Goal: Information Seeking & Learning: Check status

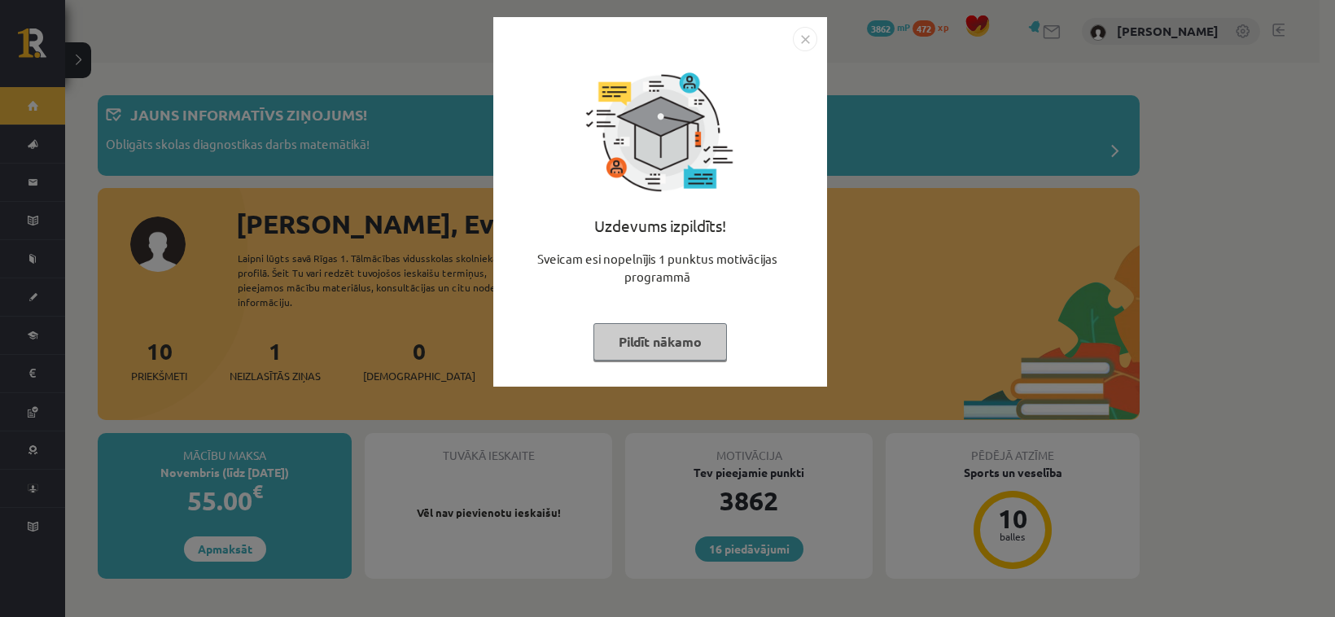
click at [800, 41] on img "Close" at bounding box center [805, 39] width 24 height 24
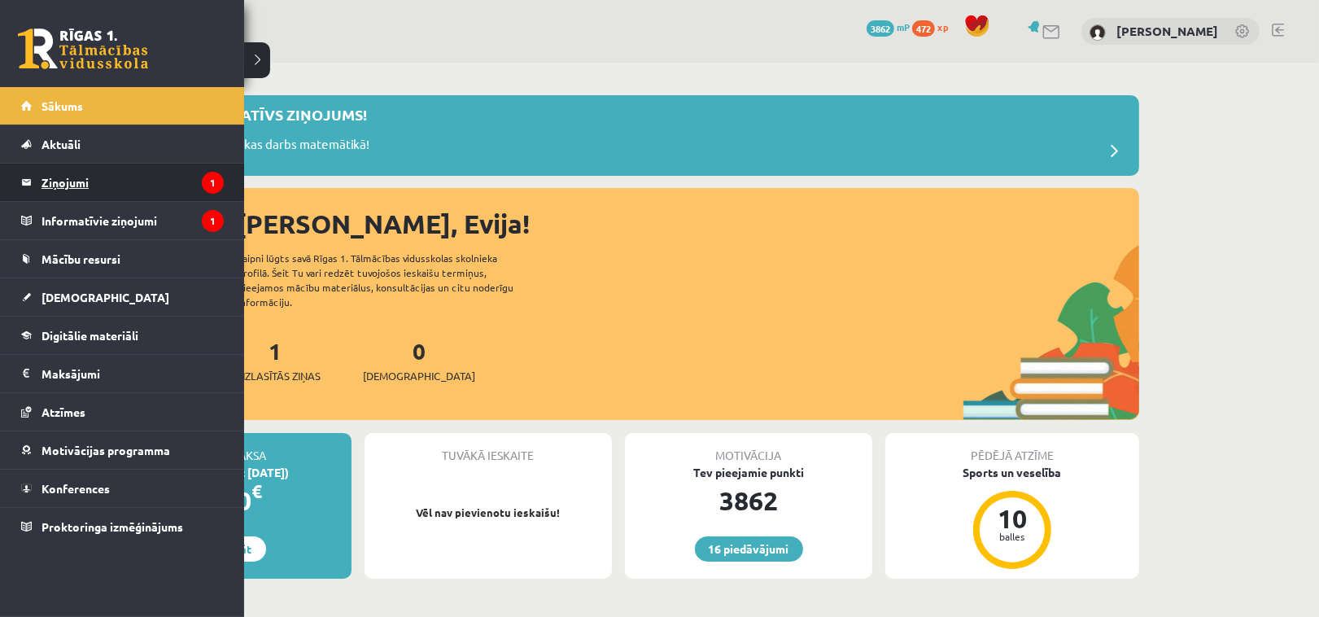
click at [61, 176] on legend "Ziņojumi 1" at bounding box center [133, 182] width 182 height 37
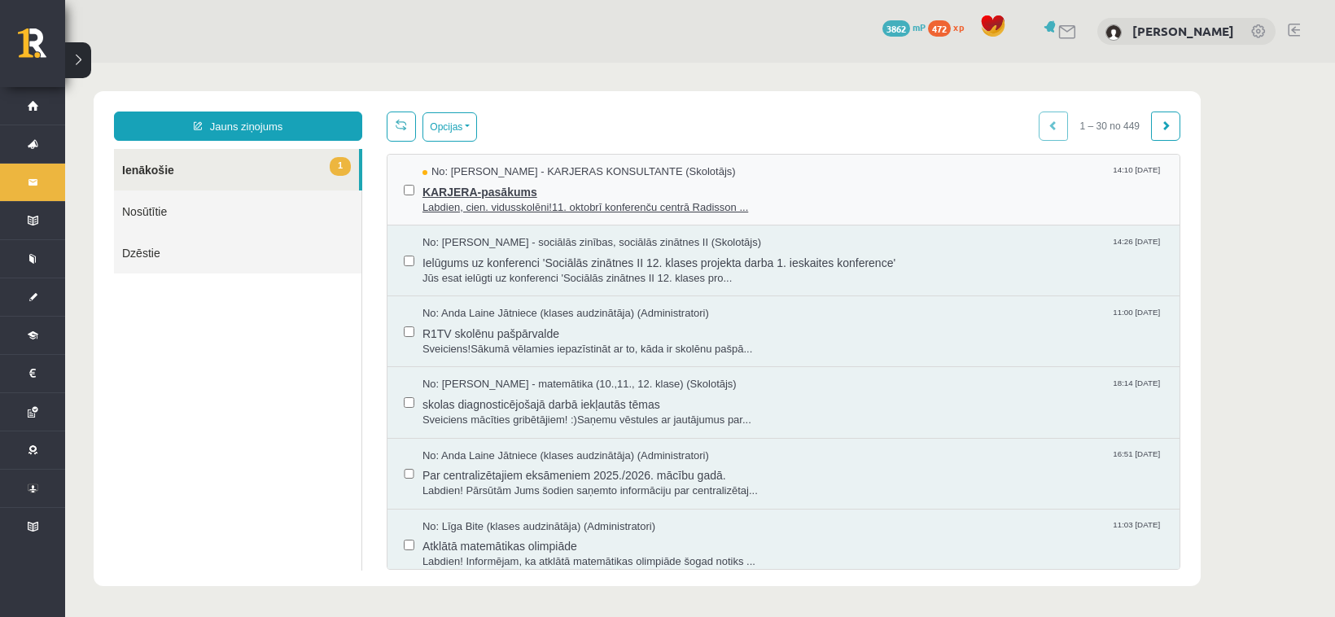
click at [466, 192] on span "KARJERA-pasākums" at bounding box center [792, 190] width 741 height 20
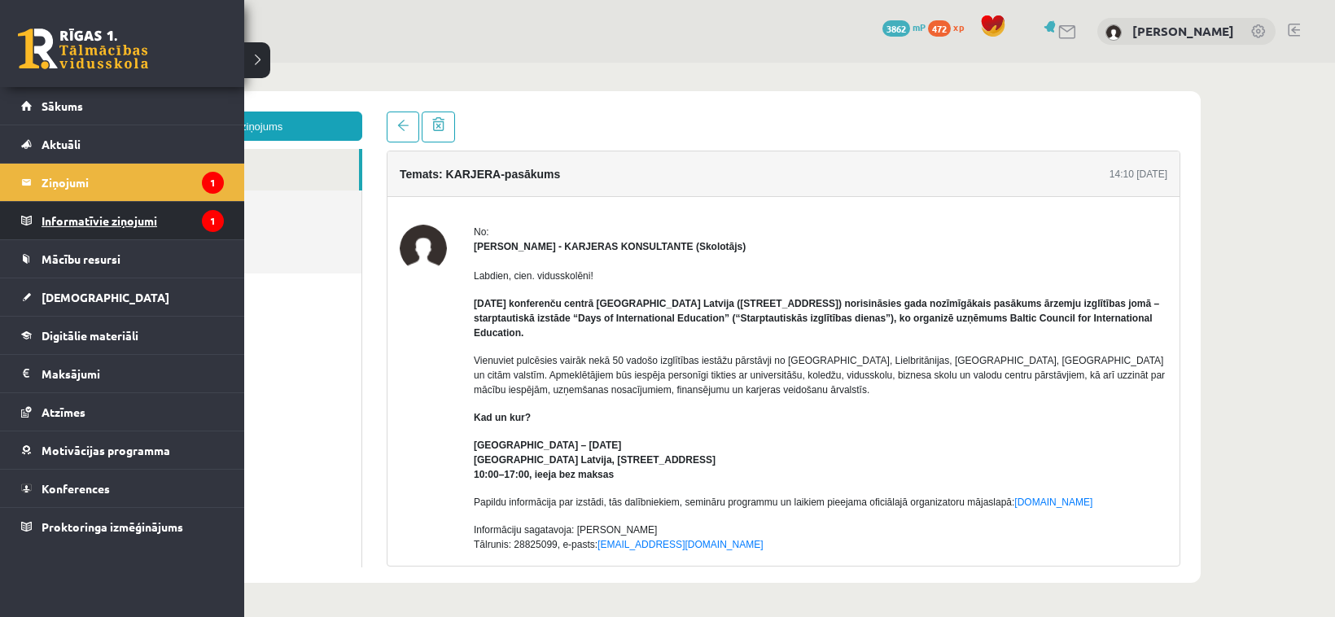
click at [80, 217] on legend "Informatīvie ziņojumi 1" at bounding box center [133, 220] width 182 height 37
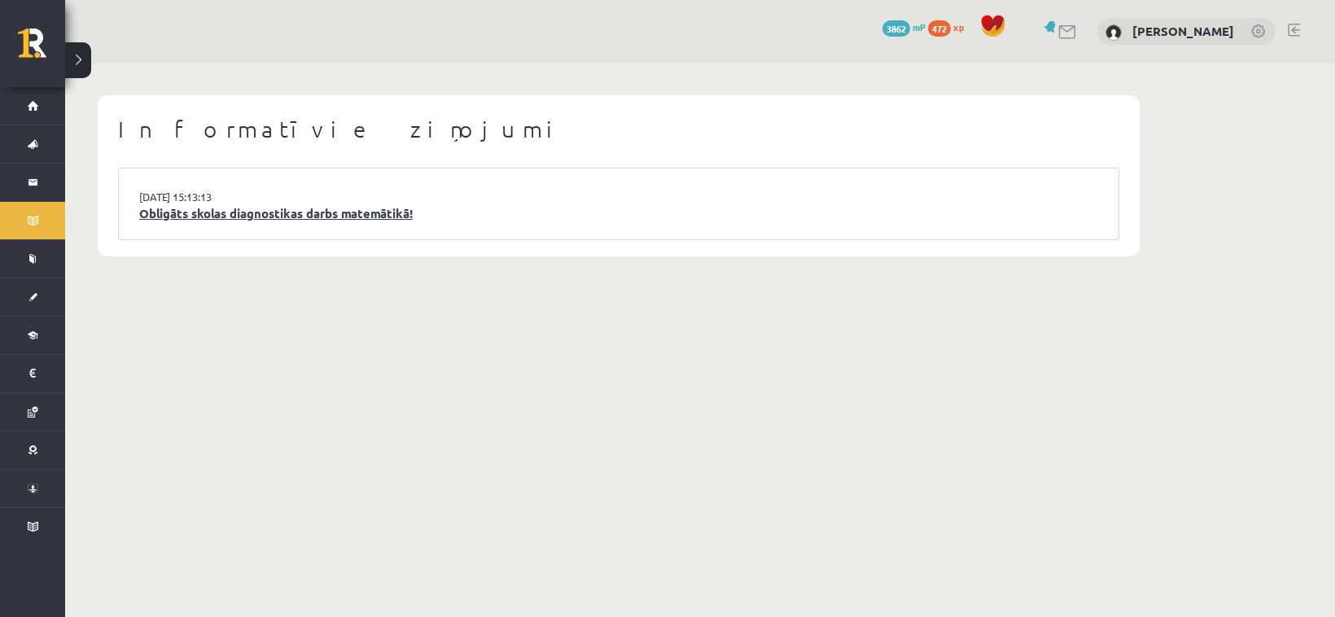
click at [238, 218] on link "Obligāts skolas diagnostikas darbs matemātikā!" at bounding box center [618, 213] width 959 height 19
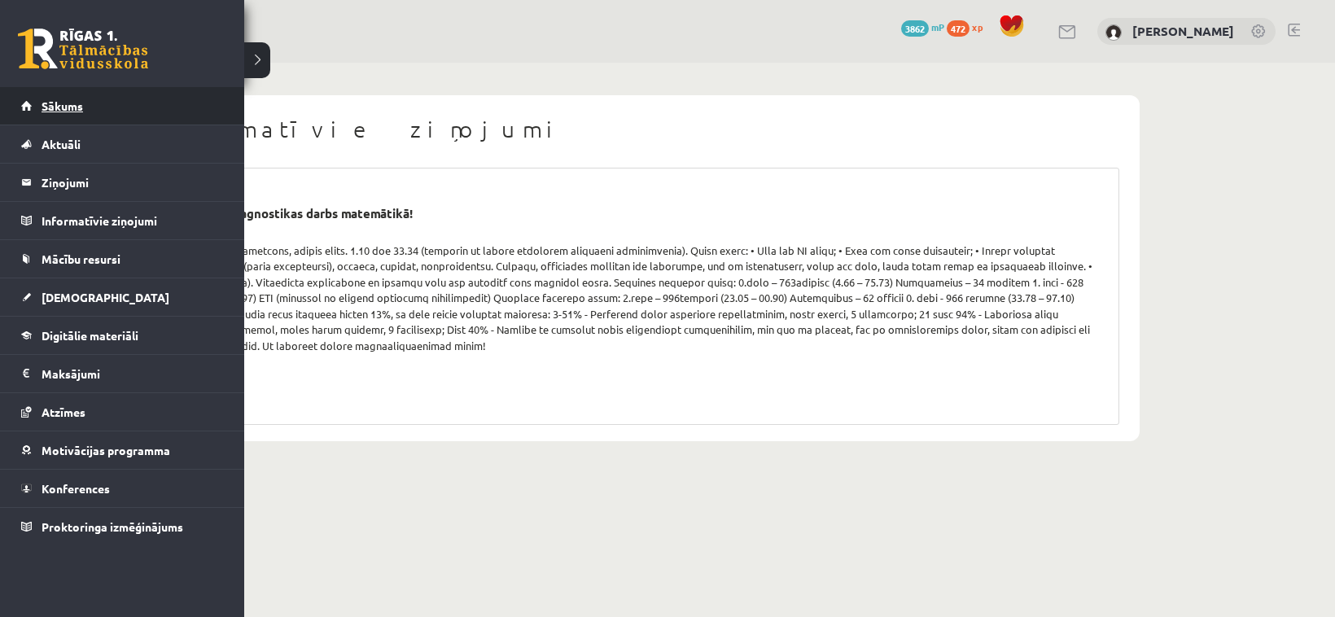
click at [55, 103] on span "Sākums" at bounding box center [63, 105] width 42 height 15
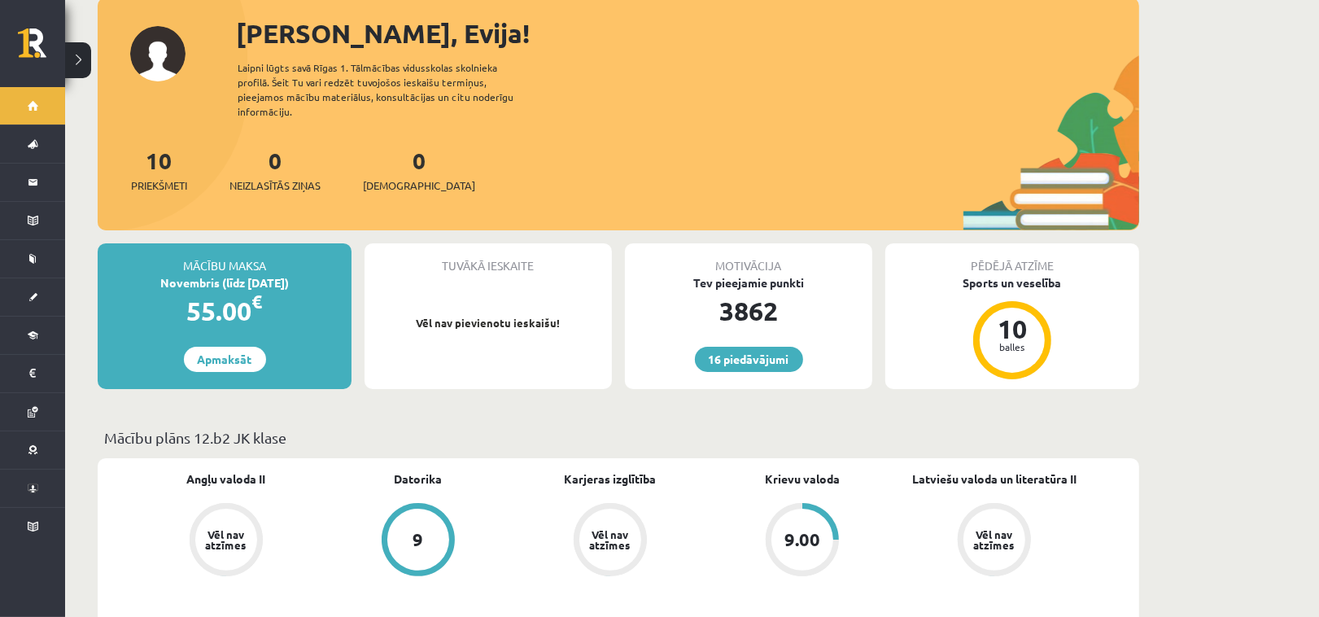
scroll to position [271, 0]
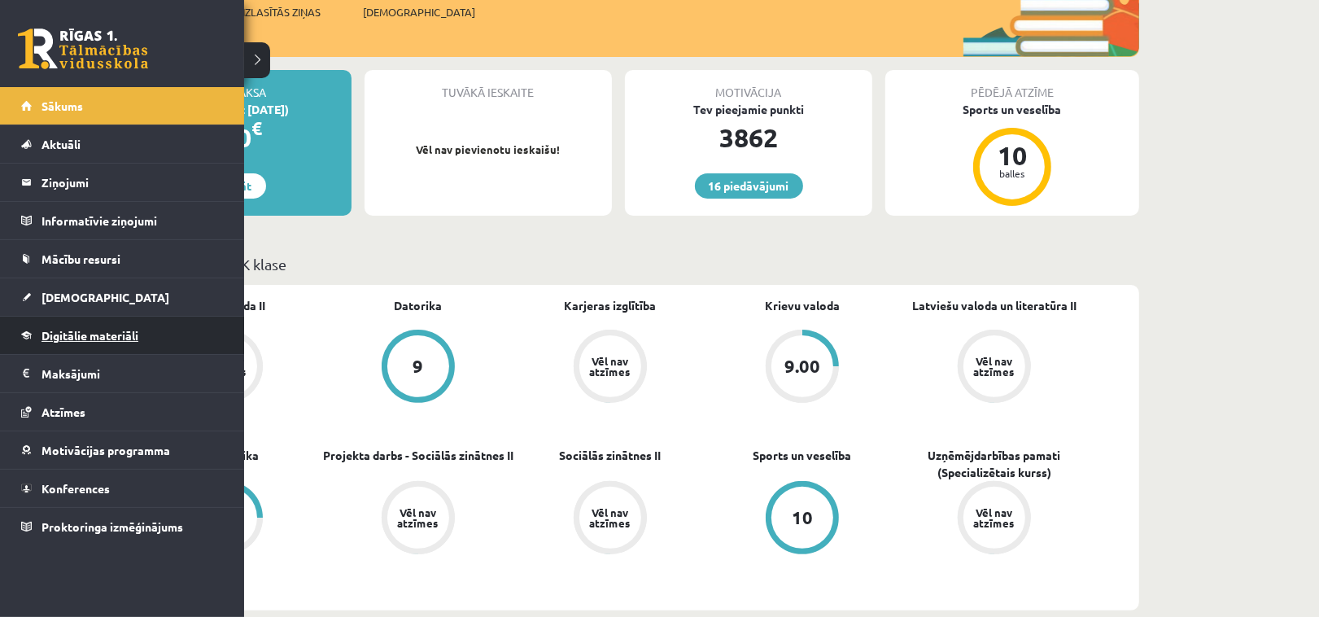
click at [110, 331] on span "Digitālie materiāli" at bounding box center [90, 335] width 97 height 15
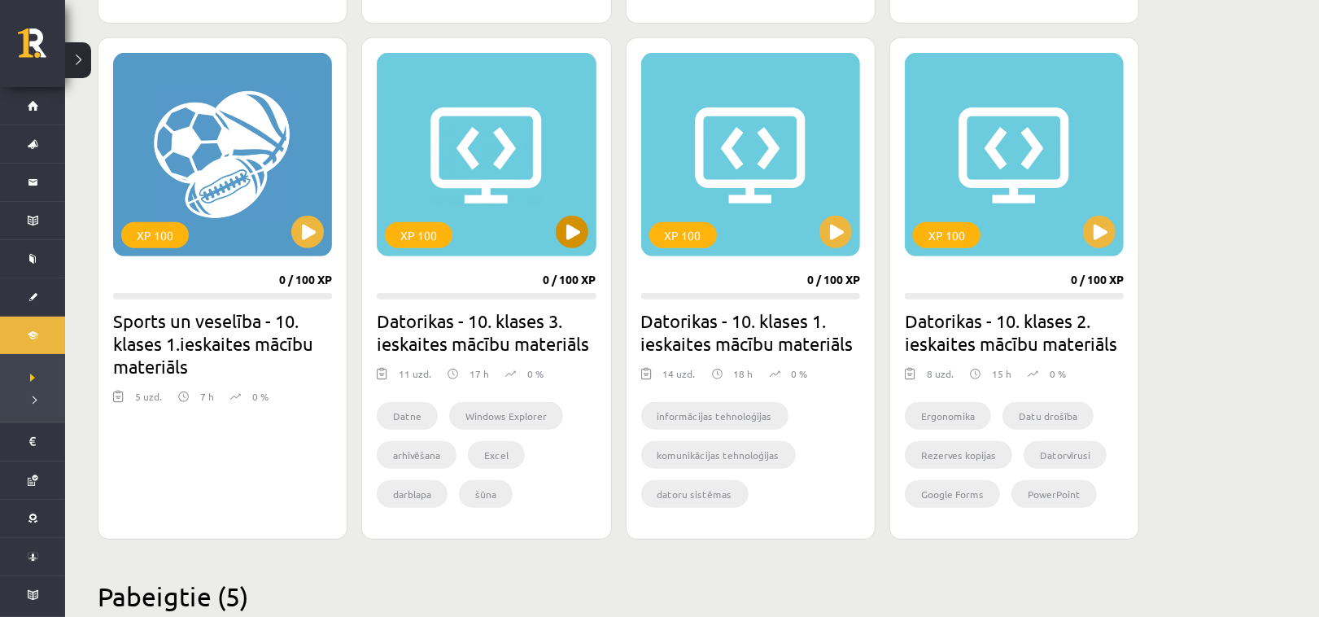
scroll to position [833, 0]
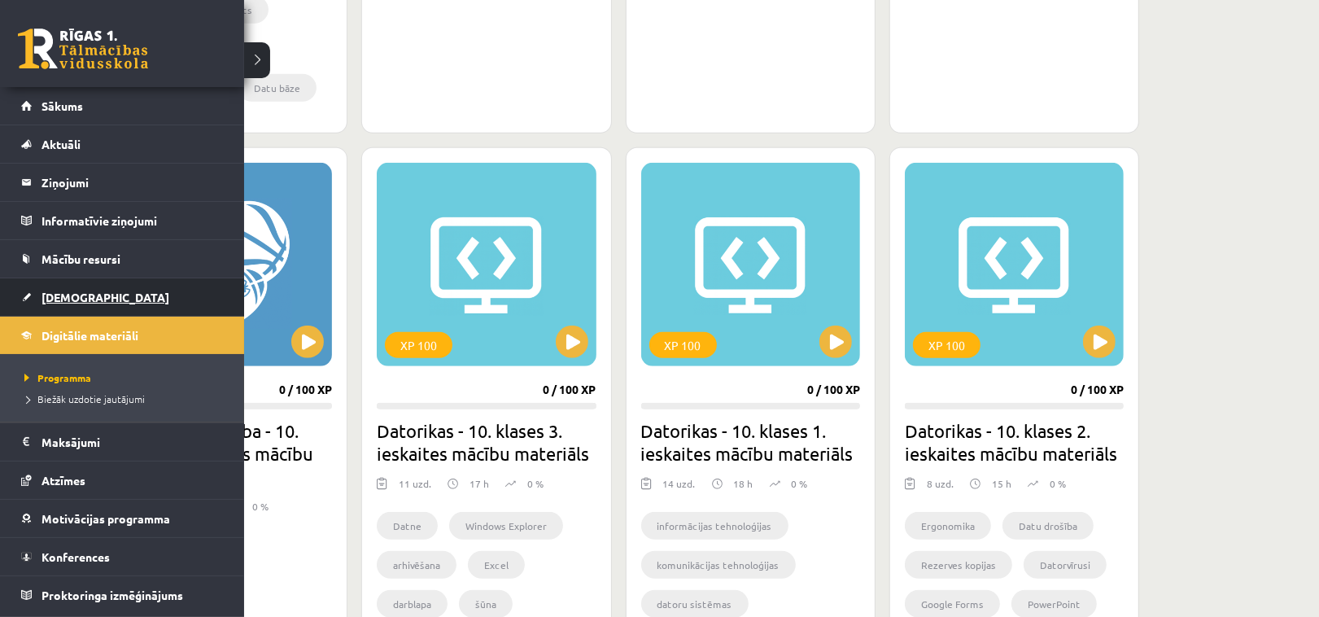
click at [66, 298] on span "[DEMOGRAPHIC_DATA]" at bounding box center [106, 297] width 128 height 15
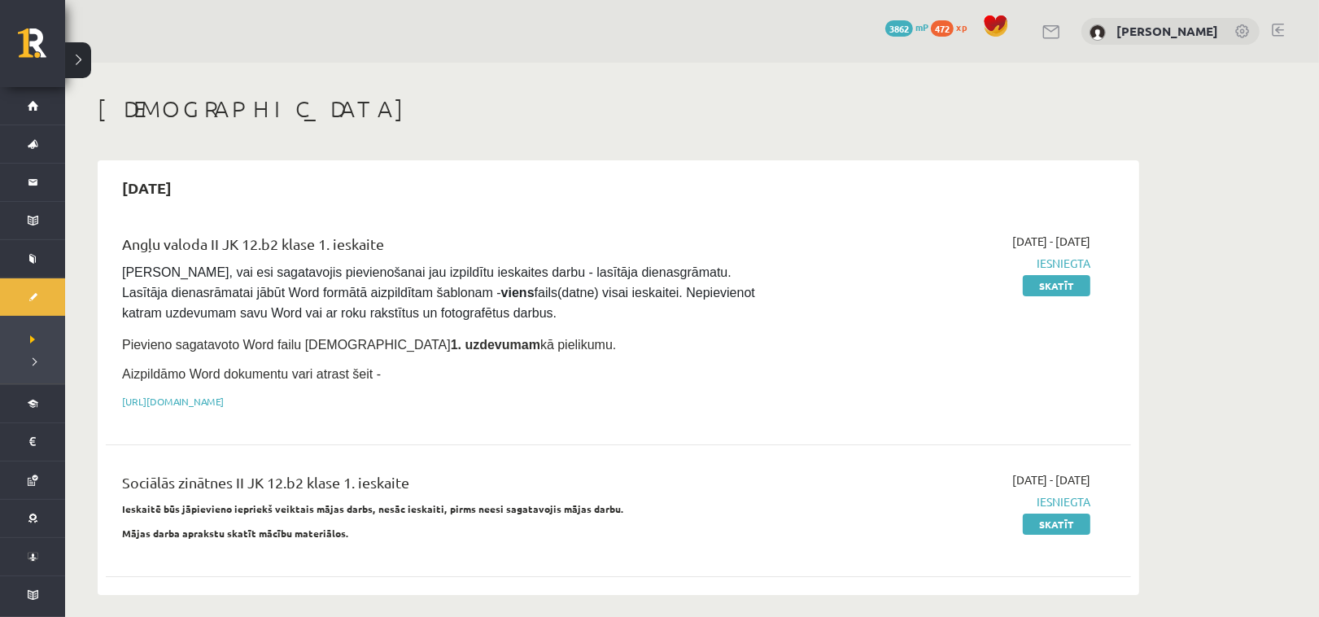
click at [810, 95] on h1 "[DEMOGRAPHIC_DATA]" at bounding box center [619, 109] width 1042 height 28
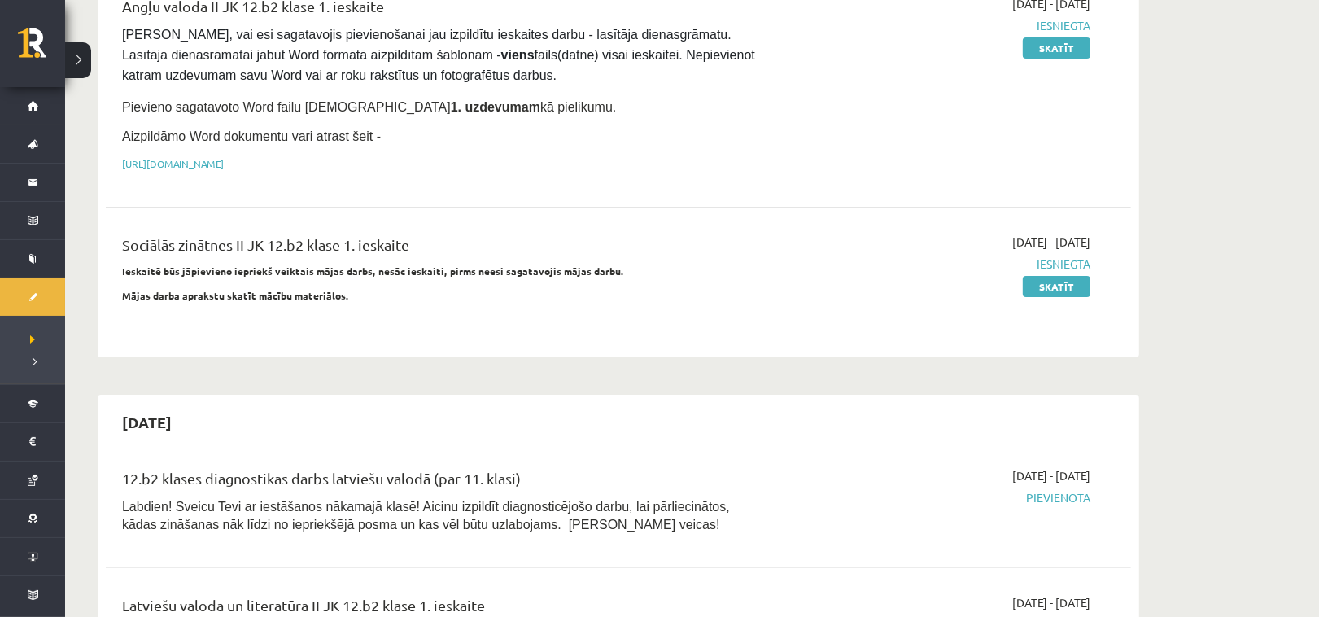
scroll to position [271, 0]
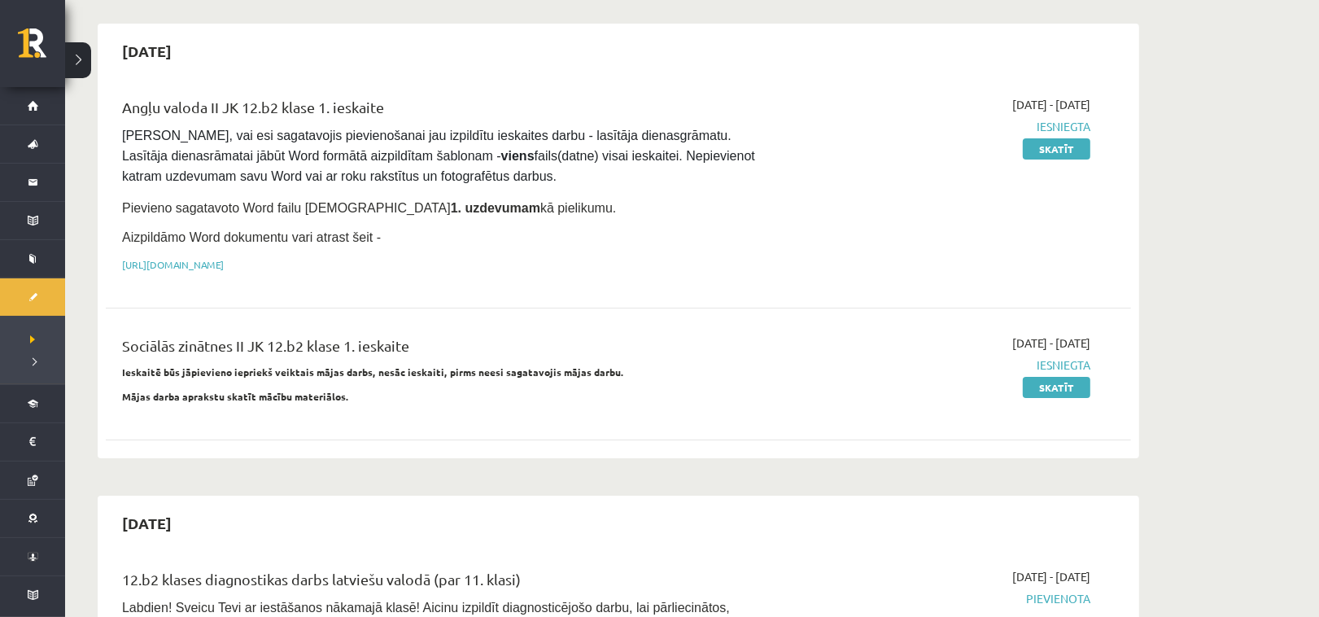
scroll to position [0, 0]
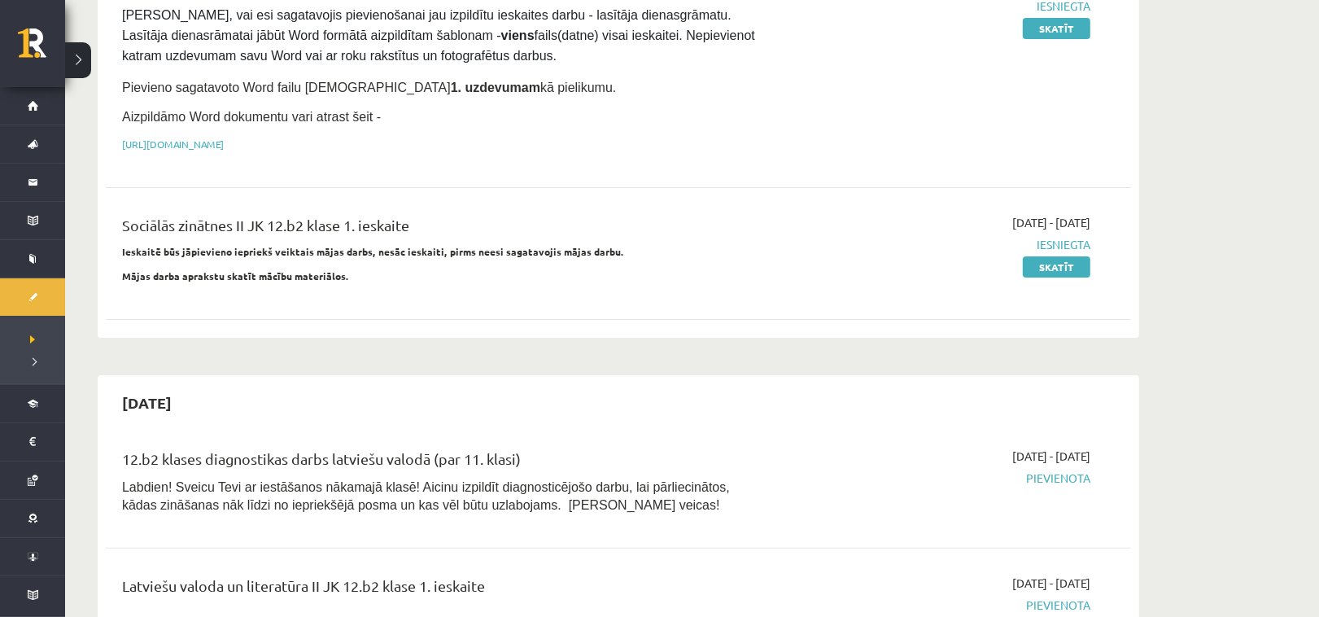
scroll to position [542, 0]
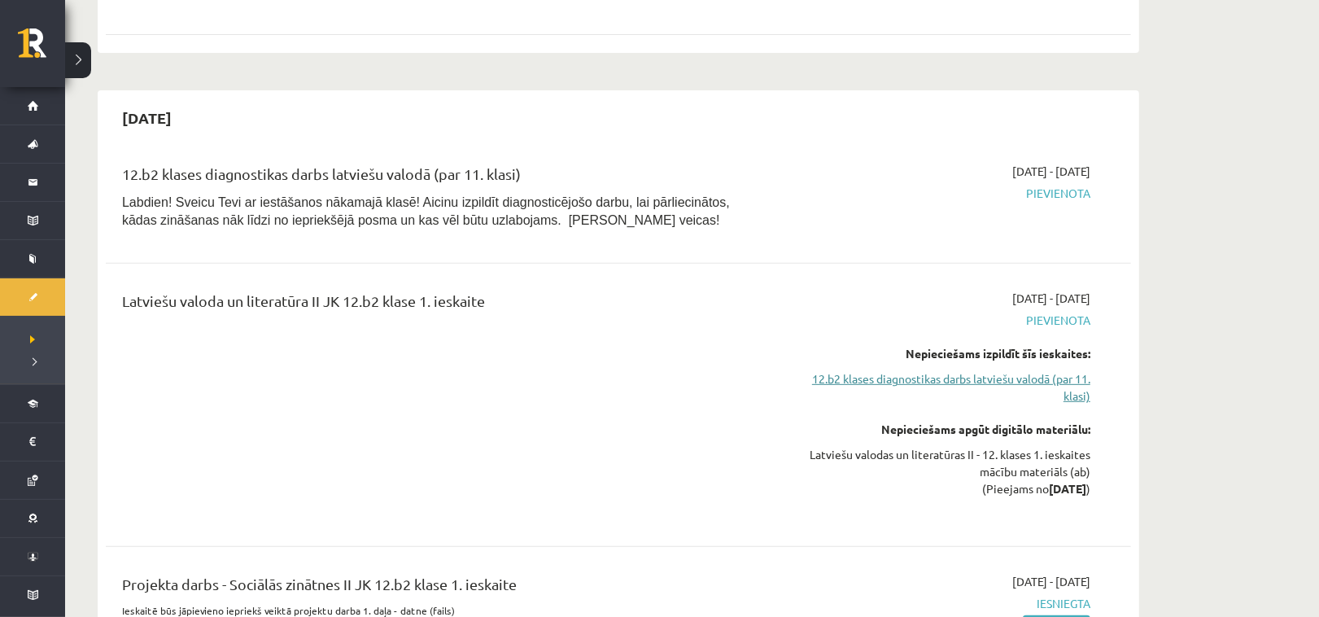
click at [951, 375] on link "12.b2 klases diagnostikas darbs latviešu valodā (par 11. klasi)" at bounding box center [937, 387] width 307 height 34
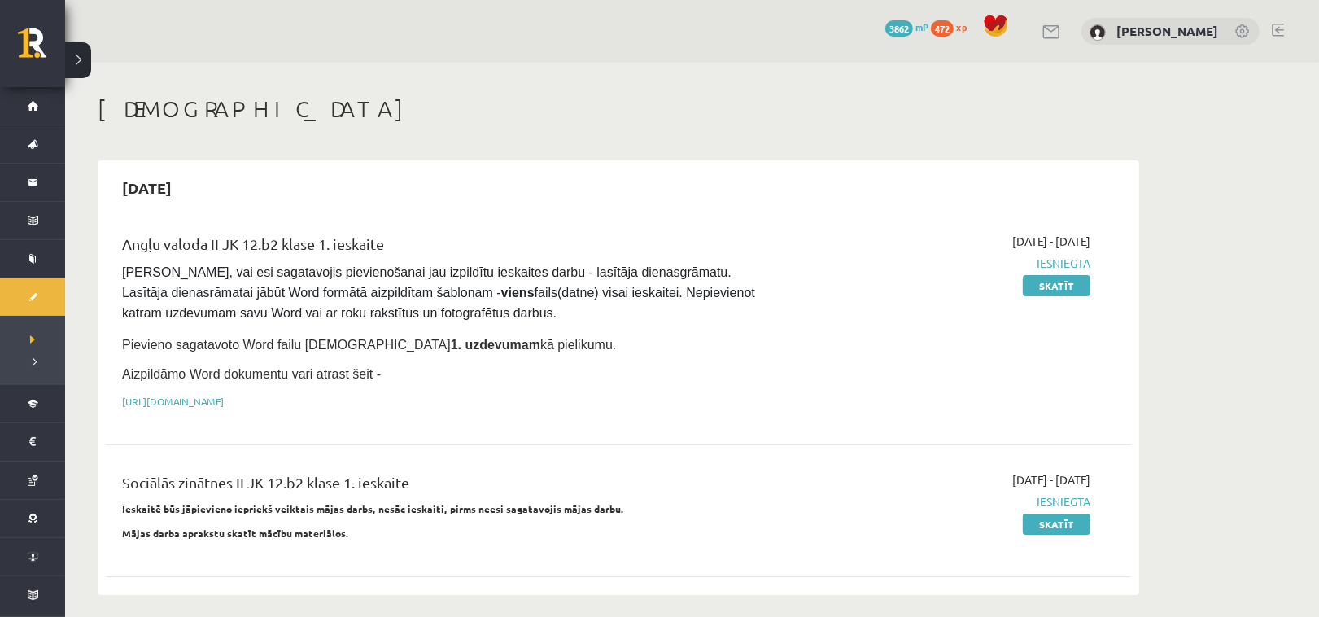
click at [1283, 29] on link at bounding box center [1278, 30] width 12 height 13
